Goal: Task Accomplishment & Management: Use online tool/utility

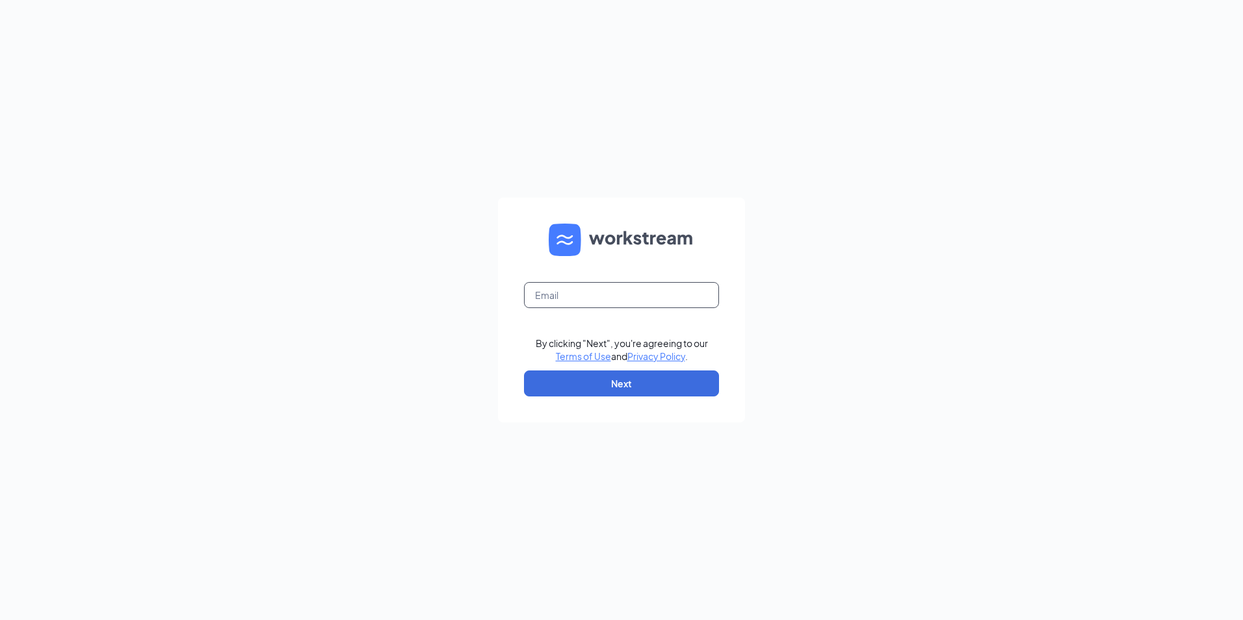
click at [641, 293] on input "text" at bounding box center [621, 295] width 195 height 26
type input "louann@tlhenterprises.com"
click at [604, 391] on button "Next" at bounding box center [621, 383] width 195 height 26
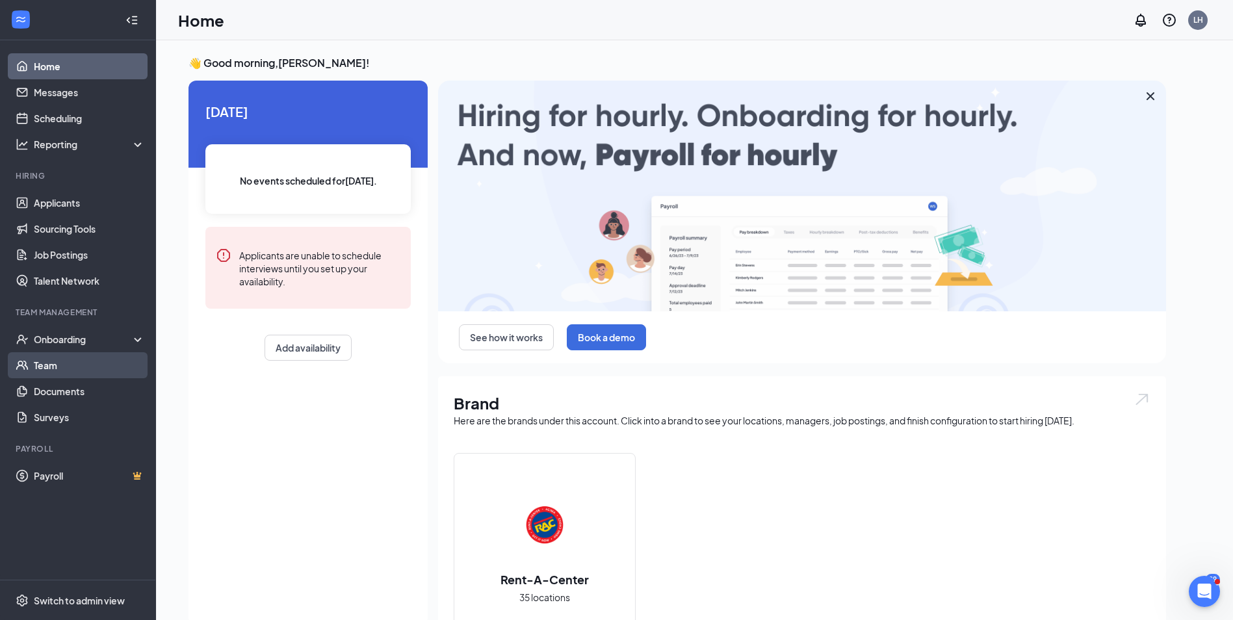
click at [65, 360] on link "Team" at bounding box center [89, 365] width 111 height 26
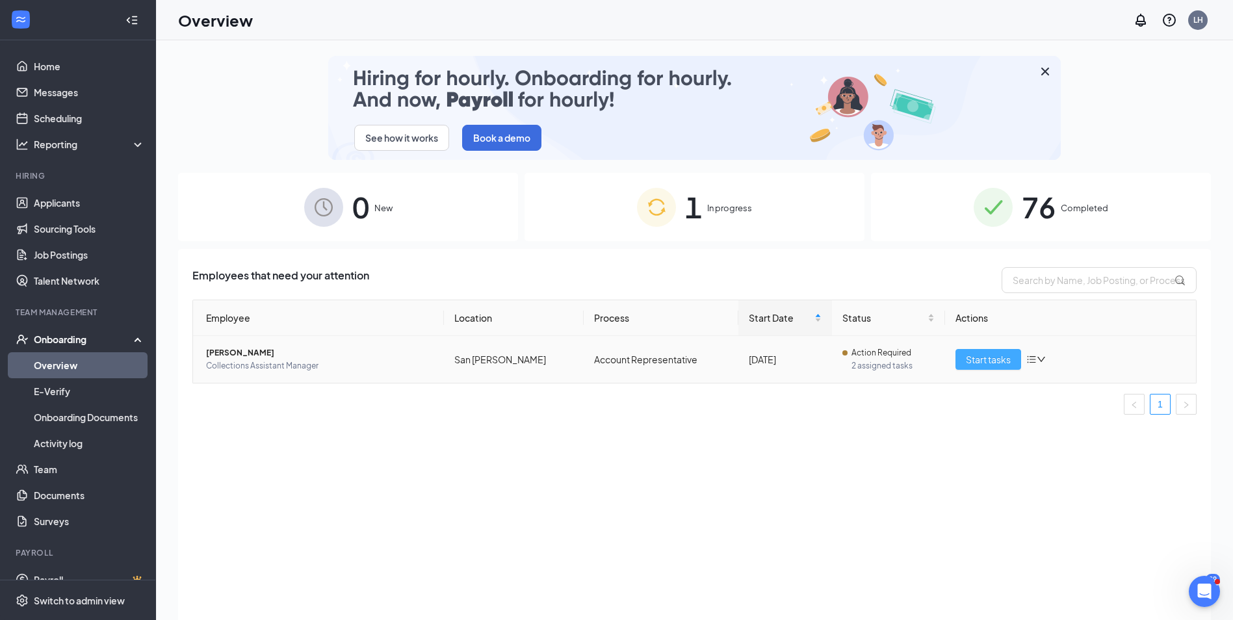
click at [977, 354] on span "Start tasks" at bounding box center [988, 359] width 45 height 14
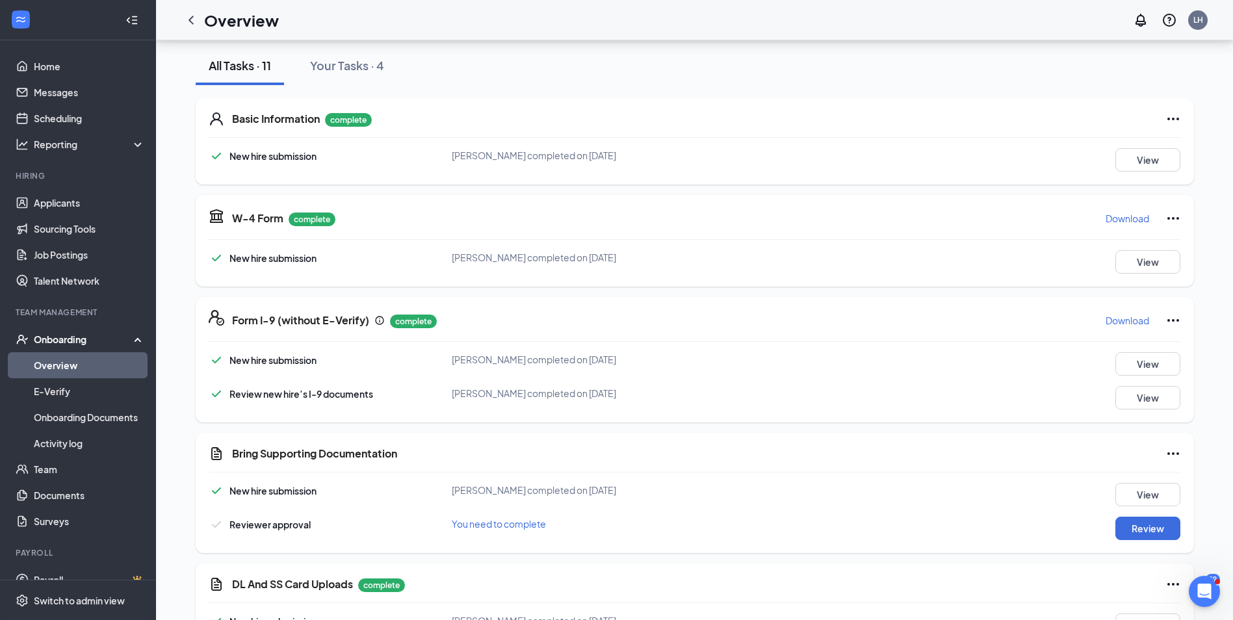
scroll to position [135, 0]
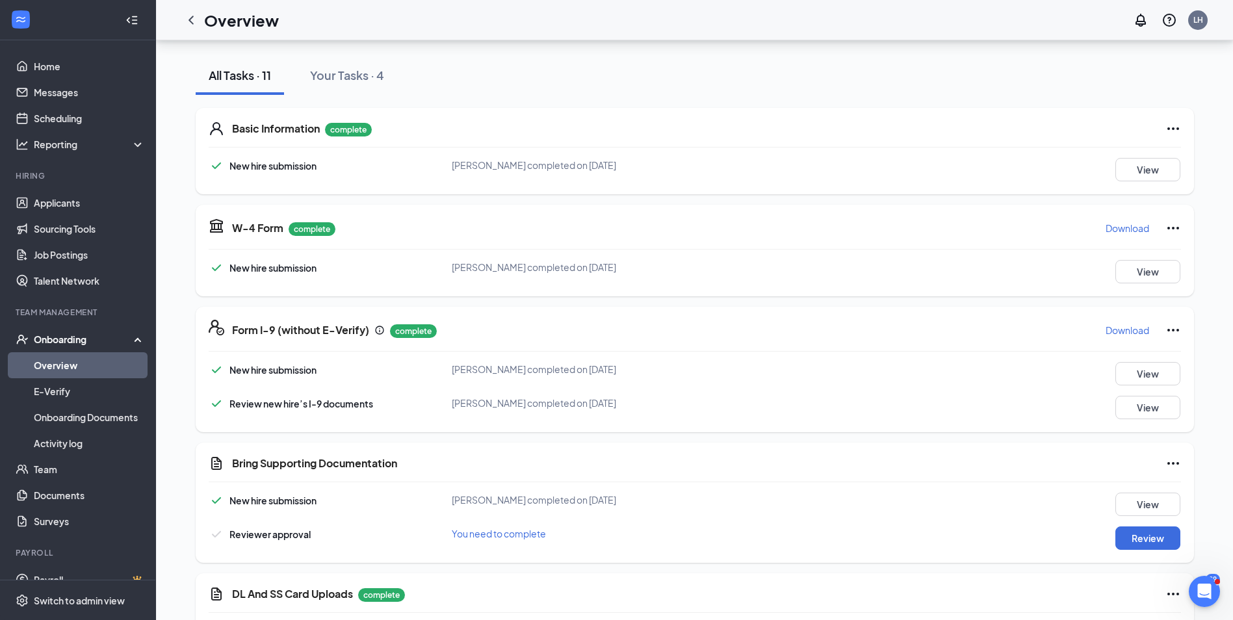
click at [53, 330] on div "Onboarding" at bounding box center [78, 339] width 156 height 26
click at [52, 361] on link "Team" at bounding box center [89, 365] width 111 height 26
